Goal: Answer question/provide support: Share knowledge or assist other users

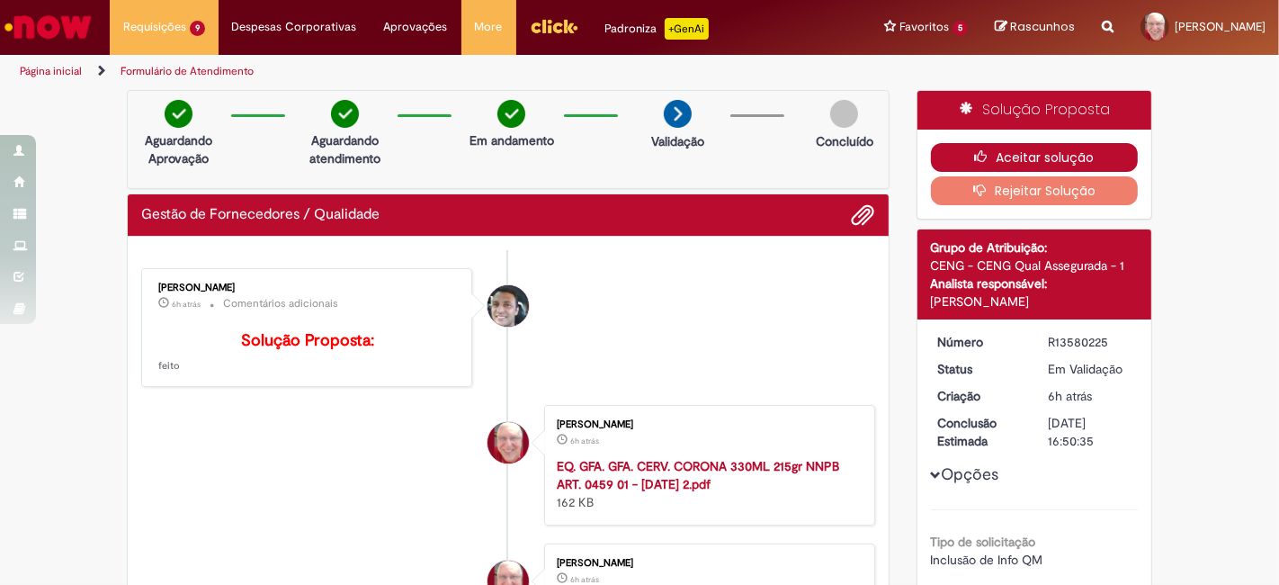
click at [1067, 151] on button "Aceitar solução" at bounding box center [1035, 157] width 208 height 29
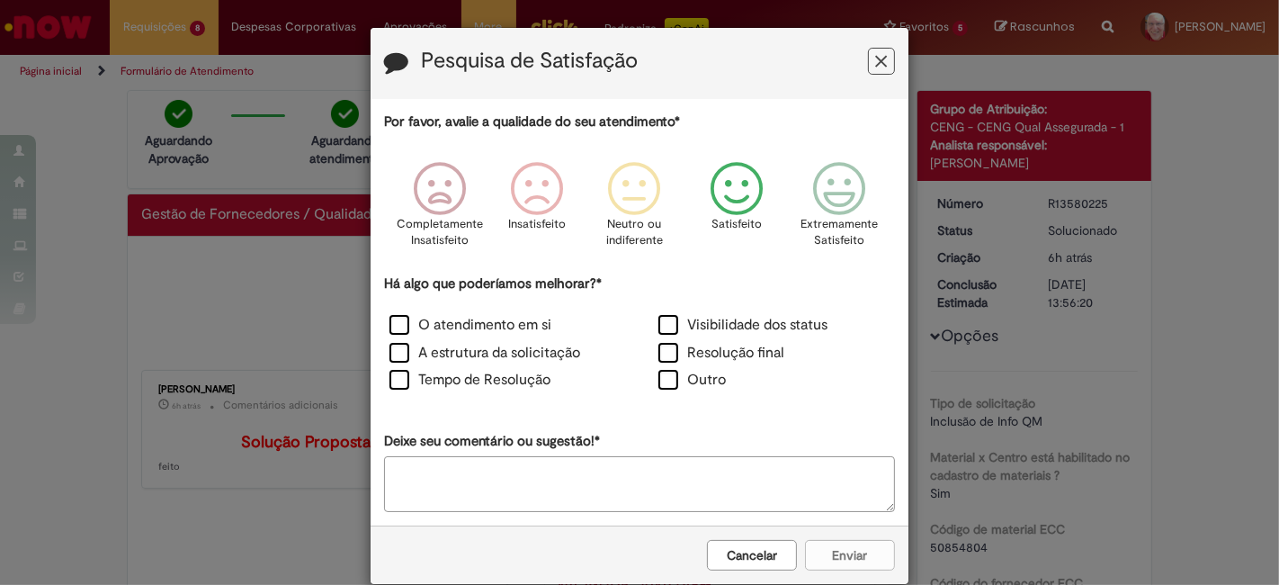
click at [724, 182] on icon "Feedback" at bounding box center [736, 189] width 67 height 54
click at [450, 319] on label "O atendimento em si" at bounding box center [470, 325] width 162 height 21
click at [848, 552] on button "Enviar" at bounding box center [850, 555] width 90 height 31
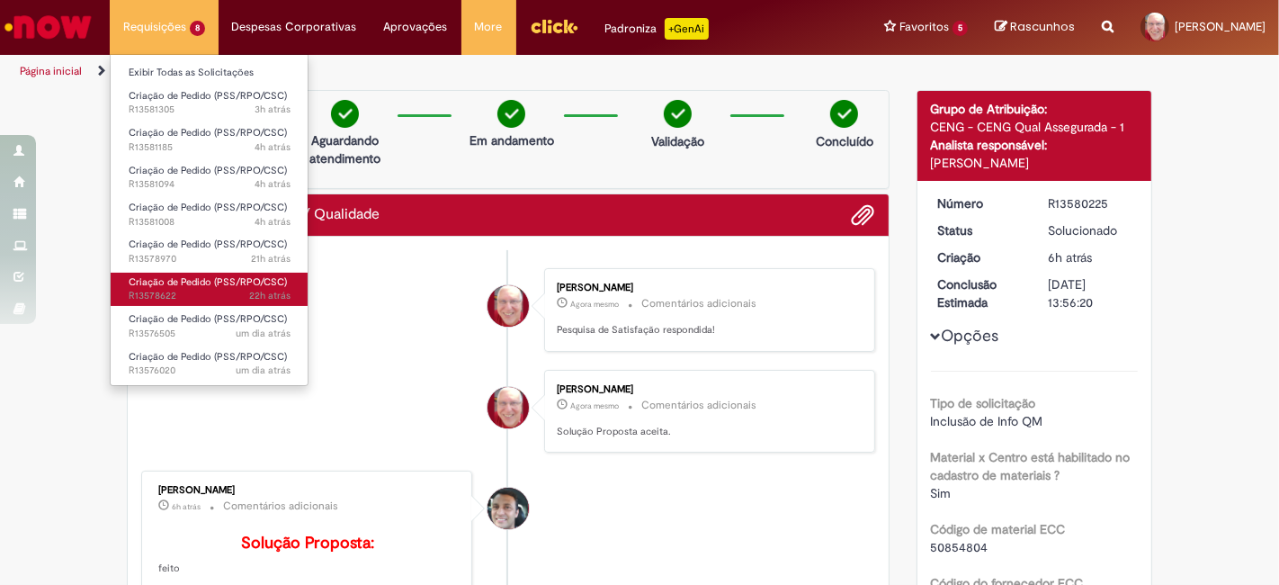
click at [166, 289] on span "22h atrás 22 horas atrás R13578622" at bounding box center [210, 296] width 162 height 14
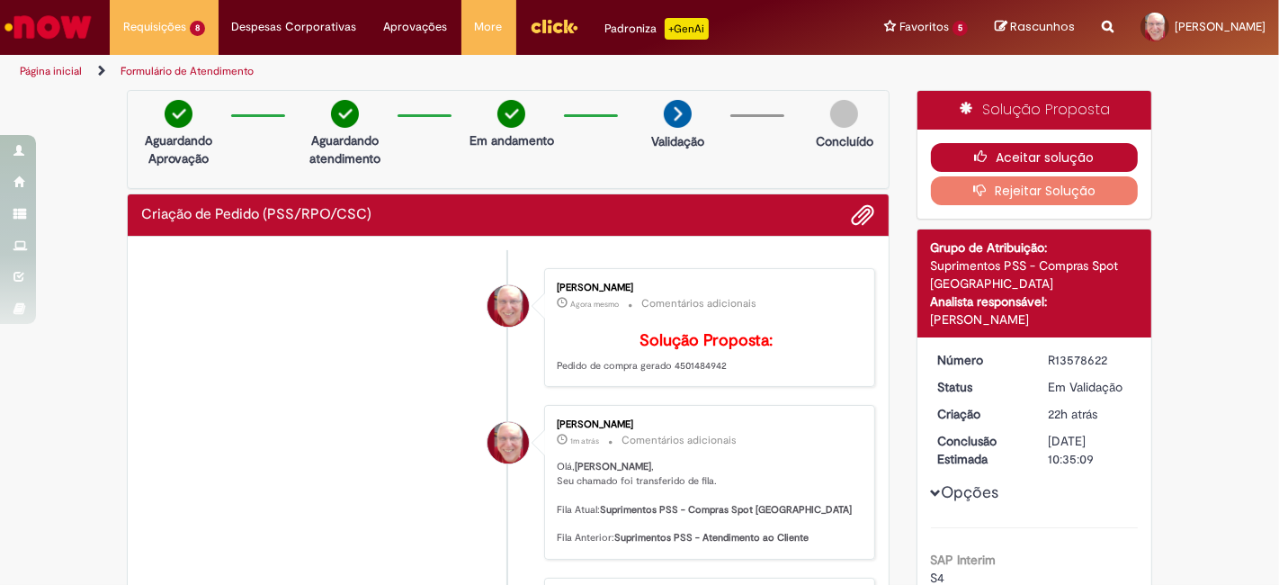
click at [1037, 156] on button "Aceitar solução" at bounding box center [1035, 157] width 208 height 29
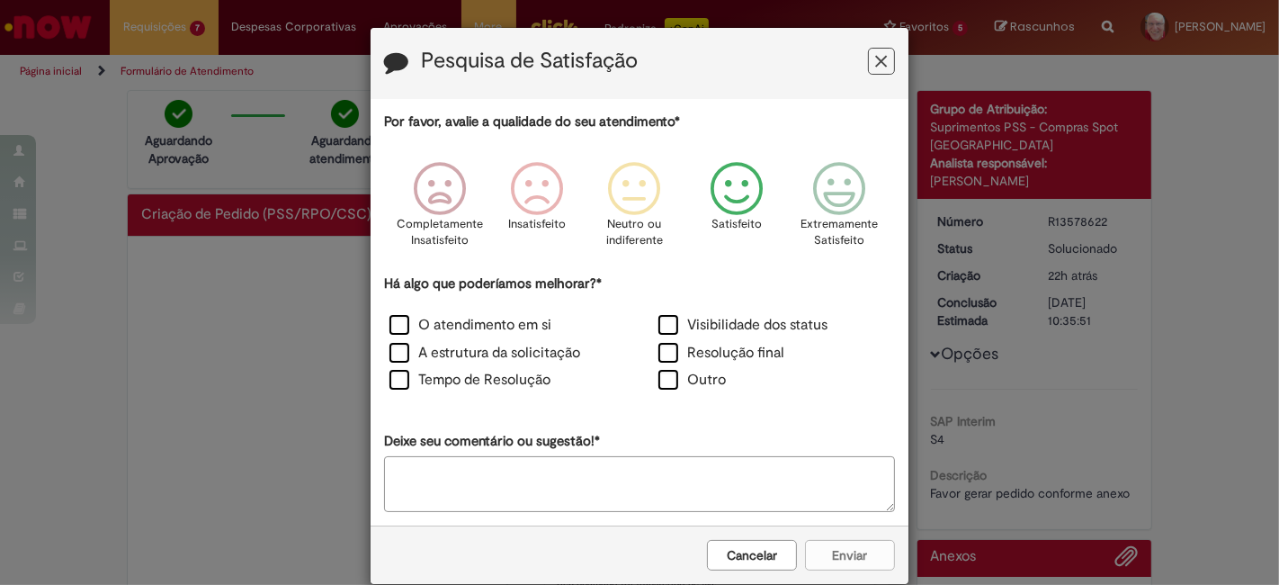
click at [752, 184] on icon "Feedback" at bounding box center [736, 189] width 67 height 54
click at [453, 325] on label "O atendimento em si" at bounding box center [470, 325] width 162 height 21
click at [857, 549] on button "Enviar" at bounding box center [850, 555] width 90 height 31
